Goal: Information Seeking & Learning: Learn about a topic

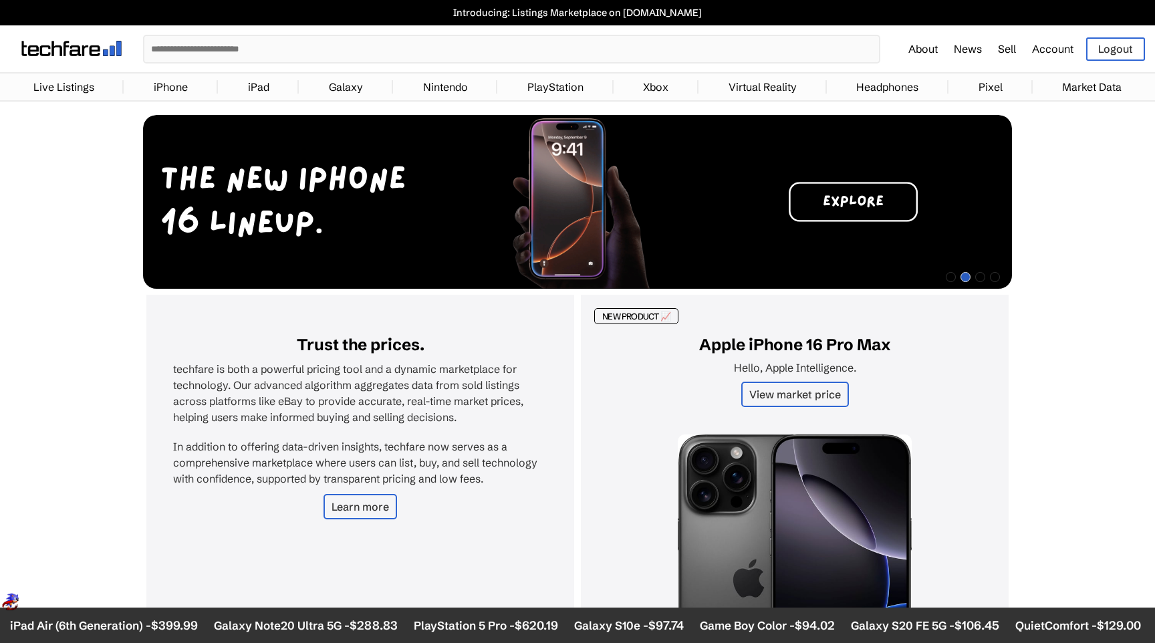
click at [168, 89] on link "iPhone" at bounding box center [170, 87] width 47 height 27
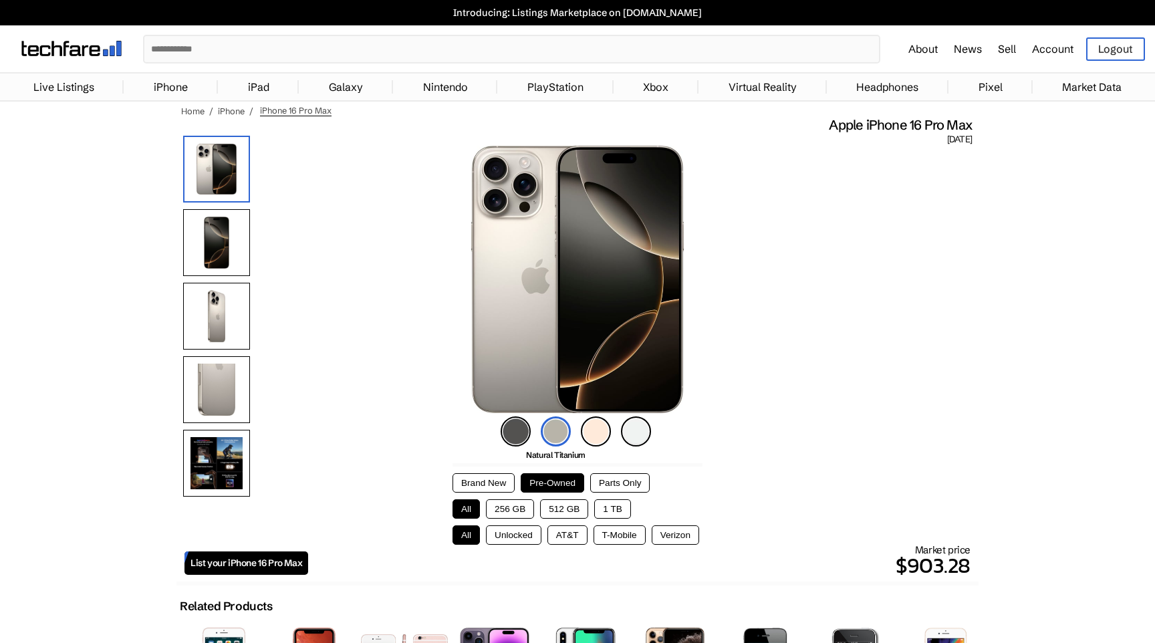
click at [521, 509] on button "256 GB" at bounding box center [510, 508] width 48 height 19
drag, startPoint x: 577, startPoint y: 513, endPoint x: 532, endPoint y: 537, distance: 50.8
click at [577, 513] on button "512 GB" at bounding box center [564, 508] width 48 height 19
click at [519, 539] on button "Unlocked" at bounding box center [513, 534] width 55 height 19
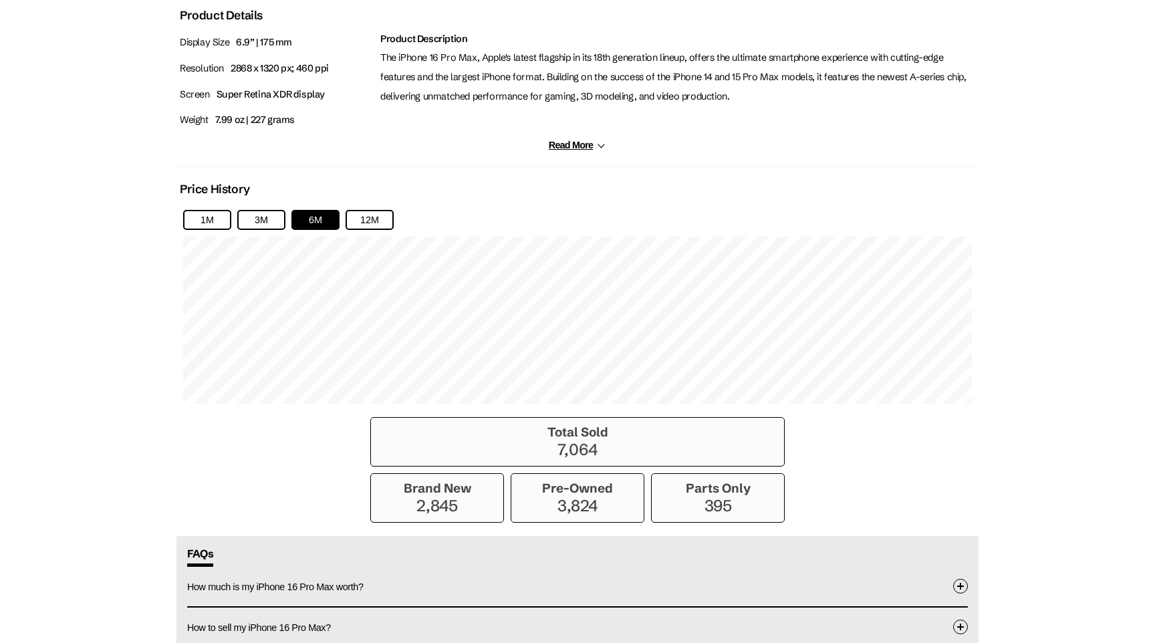
scroll to position [769, 0]
click at [374, 223] on button "12M" at bounding box center [370, 221] width 48 height 20
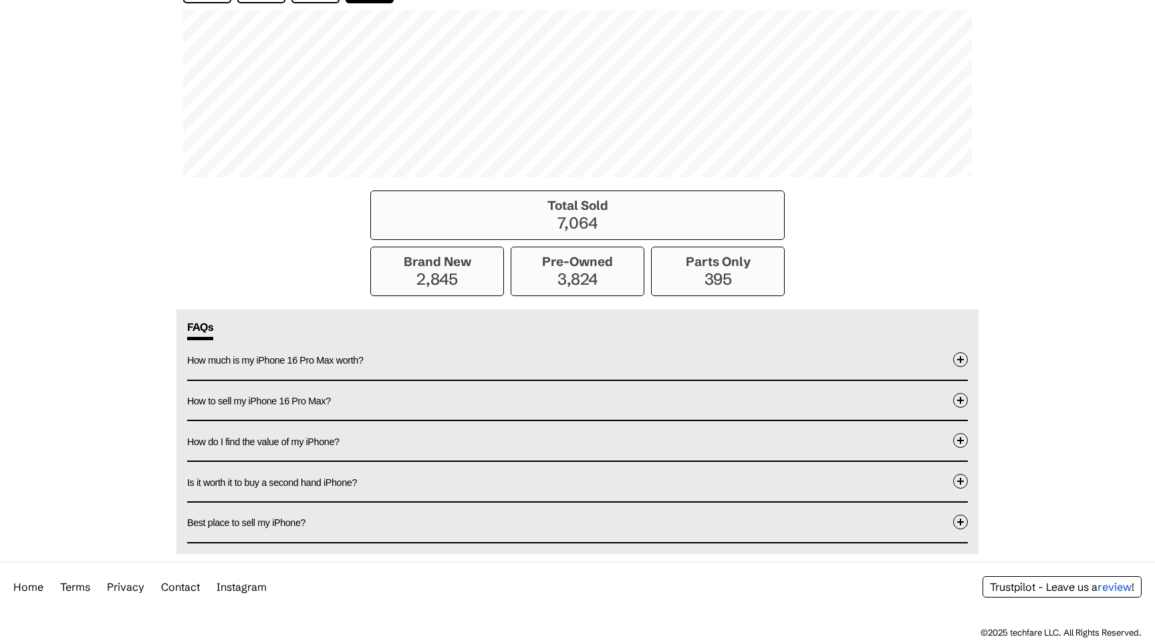
scroll to position [0, 0]
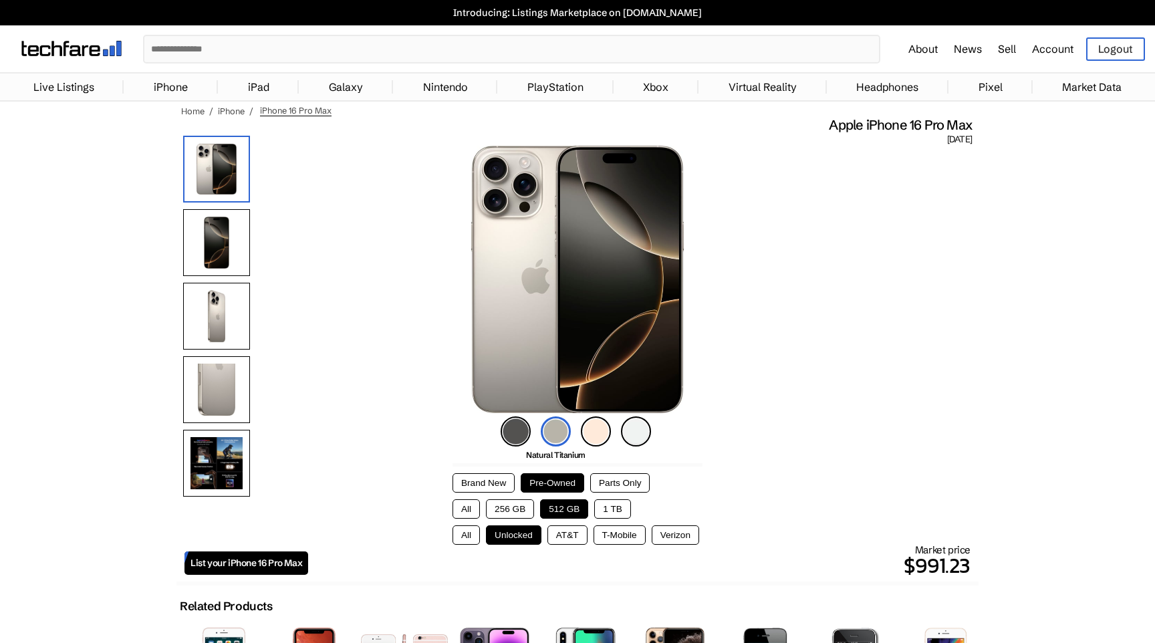
click at [1100, 86] on link "Market Data" at bounding box center [1092, 87] width 73 height 27
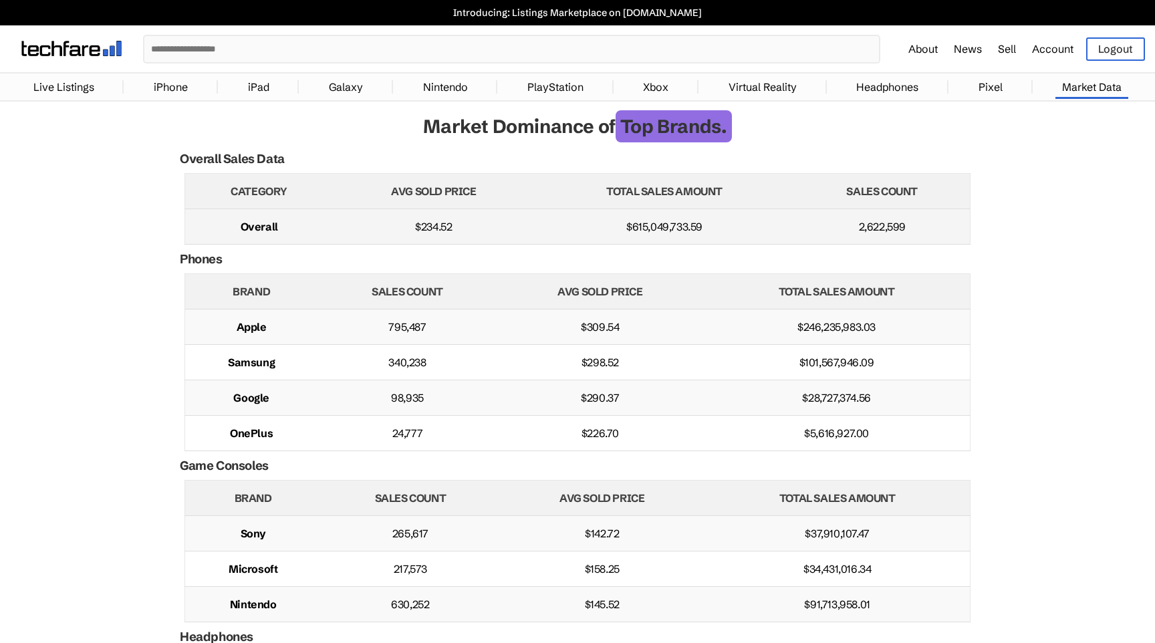
drag, startPoint x: 628, startPoint y: 226, endPoint x: 743, endPoint y: 221, distance: 114.4
click at [743, 221] on td "$615,049,733.59" at bounding box center [665, 226] width 260 height 35
click at [695, 224] on td "$615,049,733.59" at bounding box center [665, 226] width 260 height 35
